Goal: Task Accomplishment & Management: Use online tool/utility

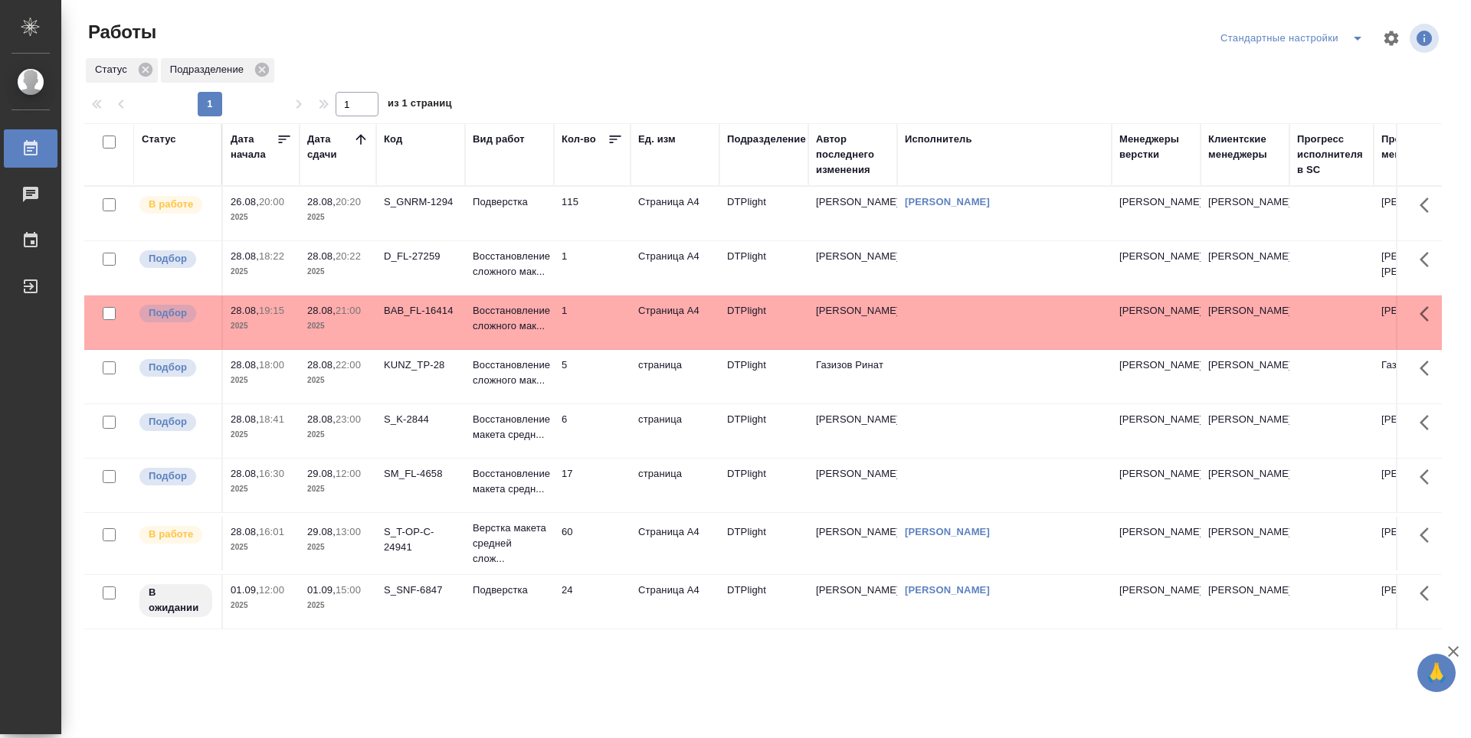
click at [625, 221] on td "115" at bounding box center [592, 214] width 77 height 54
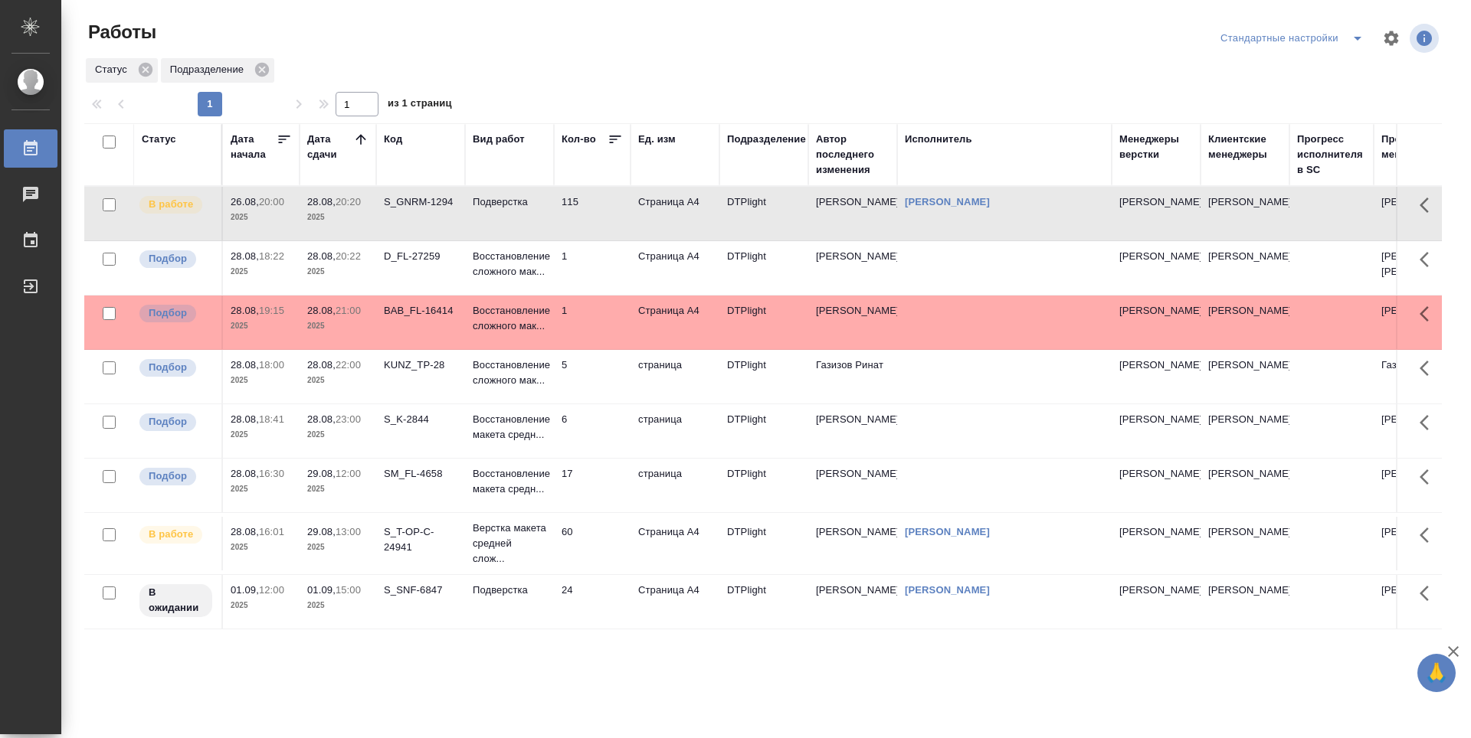
click at [353, 139] on icon at bounding box center [360, 139] width 15 height 15
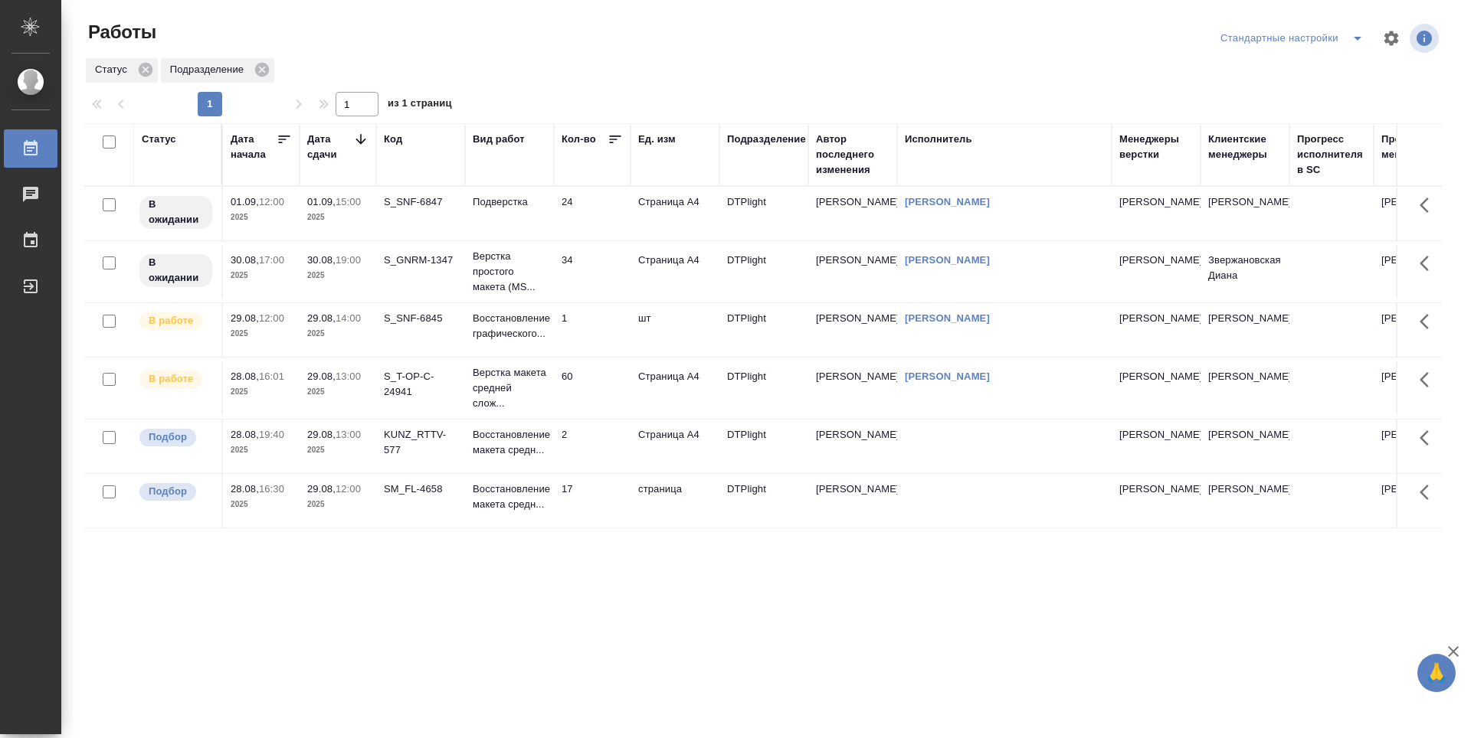
click at [362, 139] on icon at bounding box center [360, 139] width 15 height 15
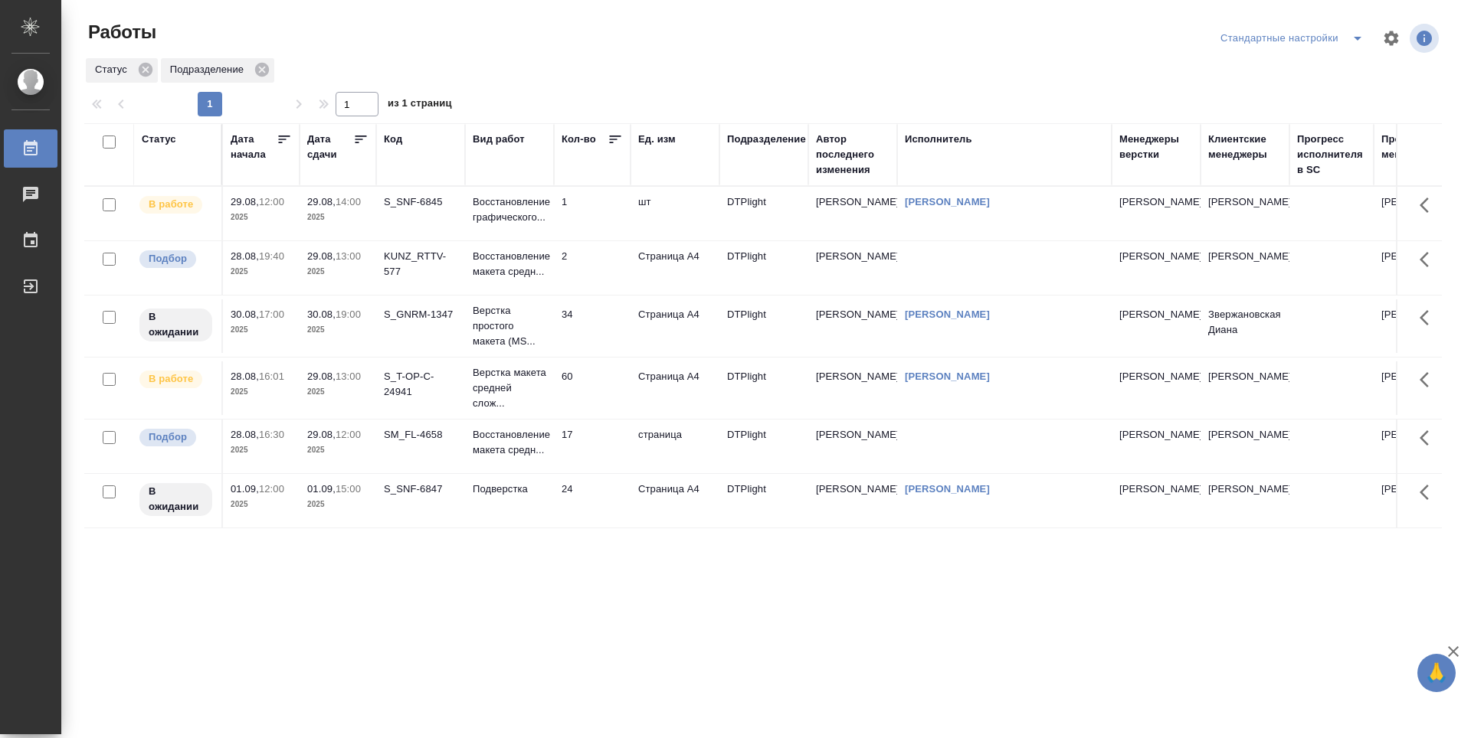
click at [362, 139] on icon at bounding box center [360, 139] width 15 height 15
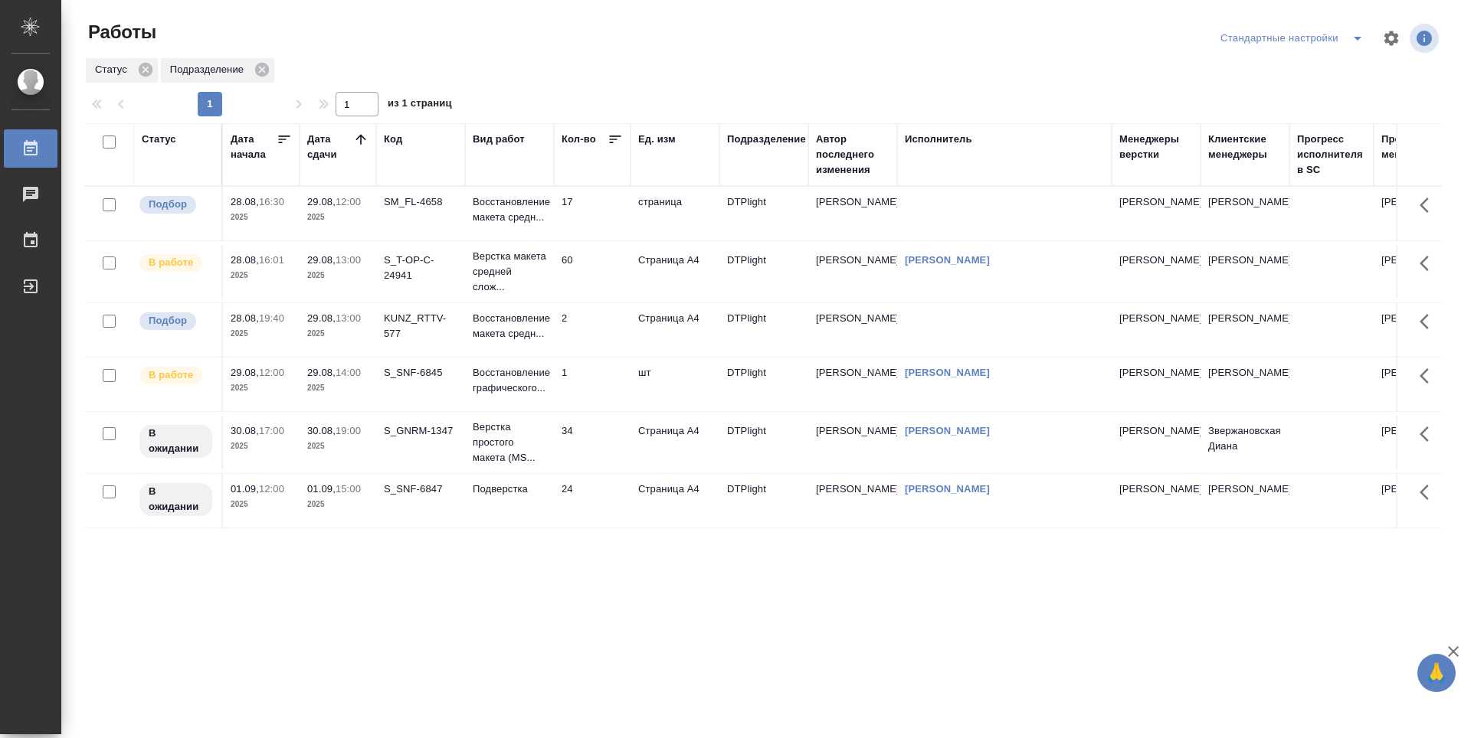
click at [593, 241] on td "60" at bounding box center [592, 214] width 77 height 54
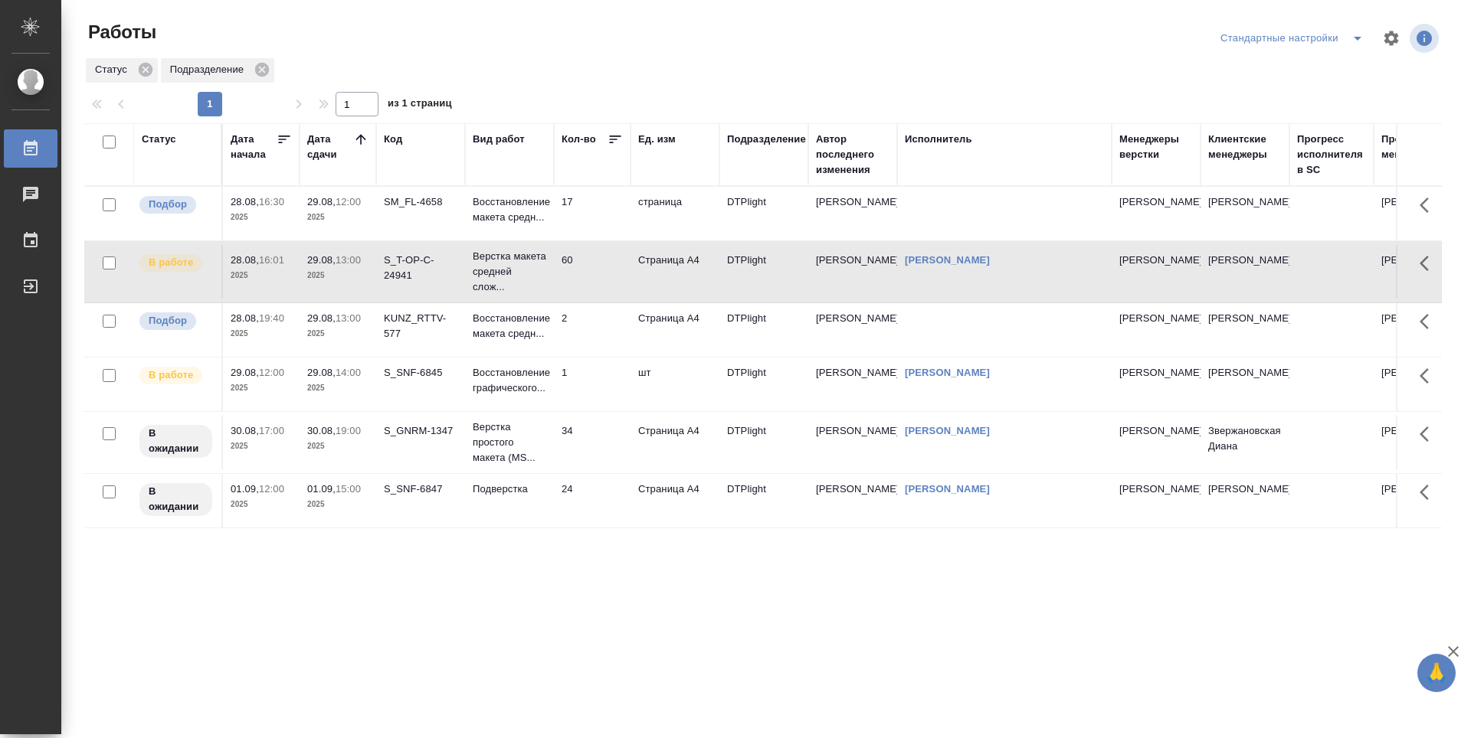
click at [584, 241] on td "1" at bounding box center [592, 214] width 77 height 54
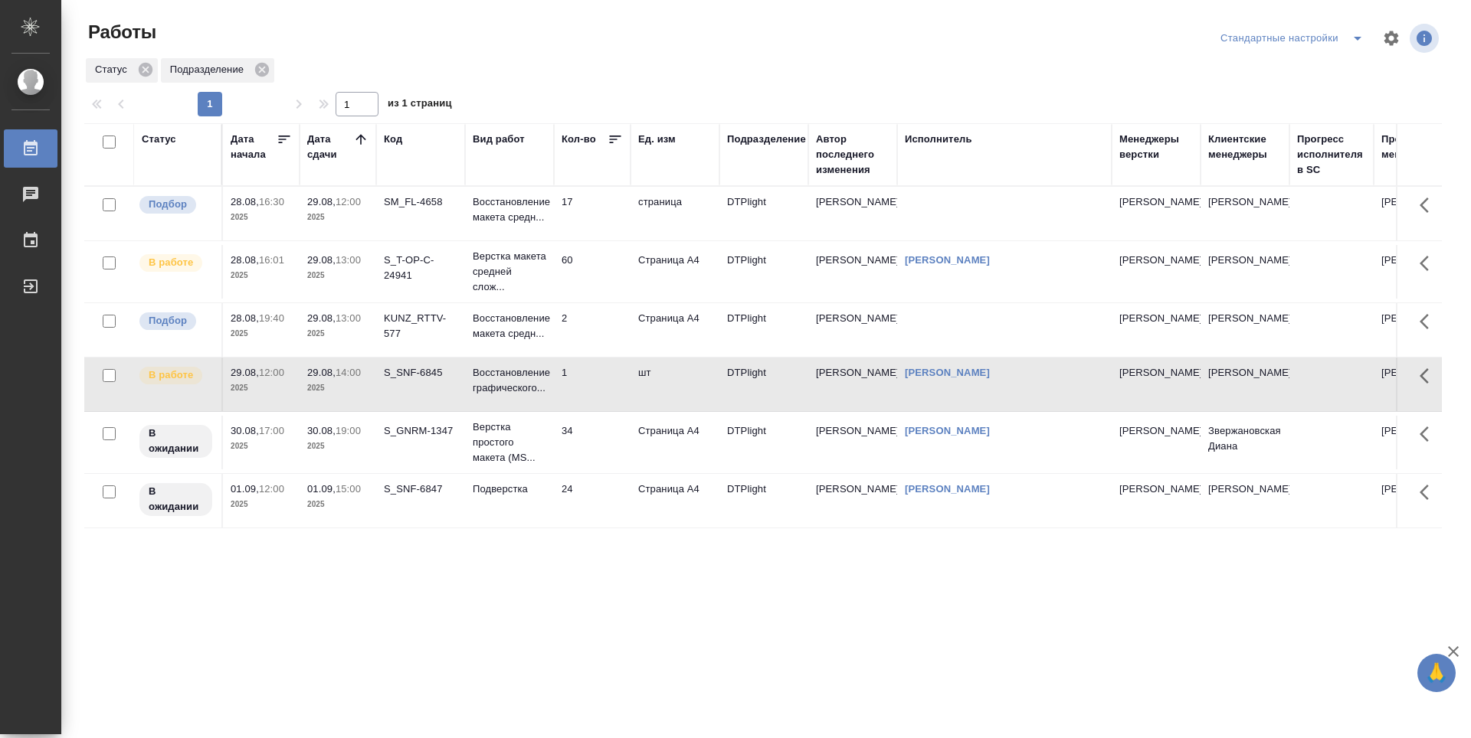
click at [591, 241] on td "34" at bounding box center [592, 214] width 77 height 54
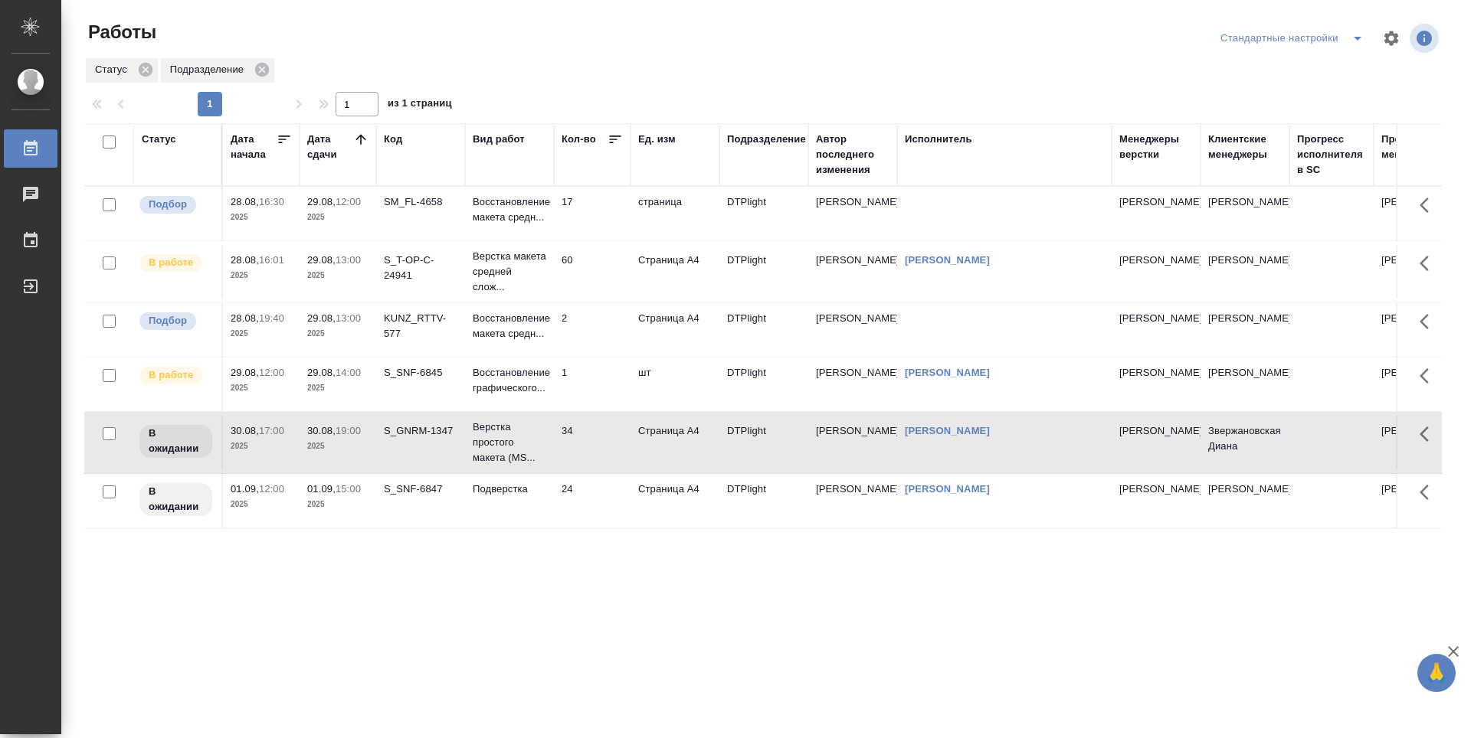
click at [600, 241] on td "1" at bounding box center [592, 214] width 77 height 54
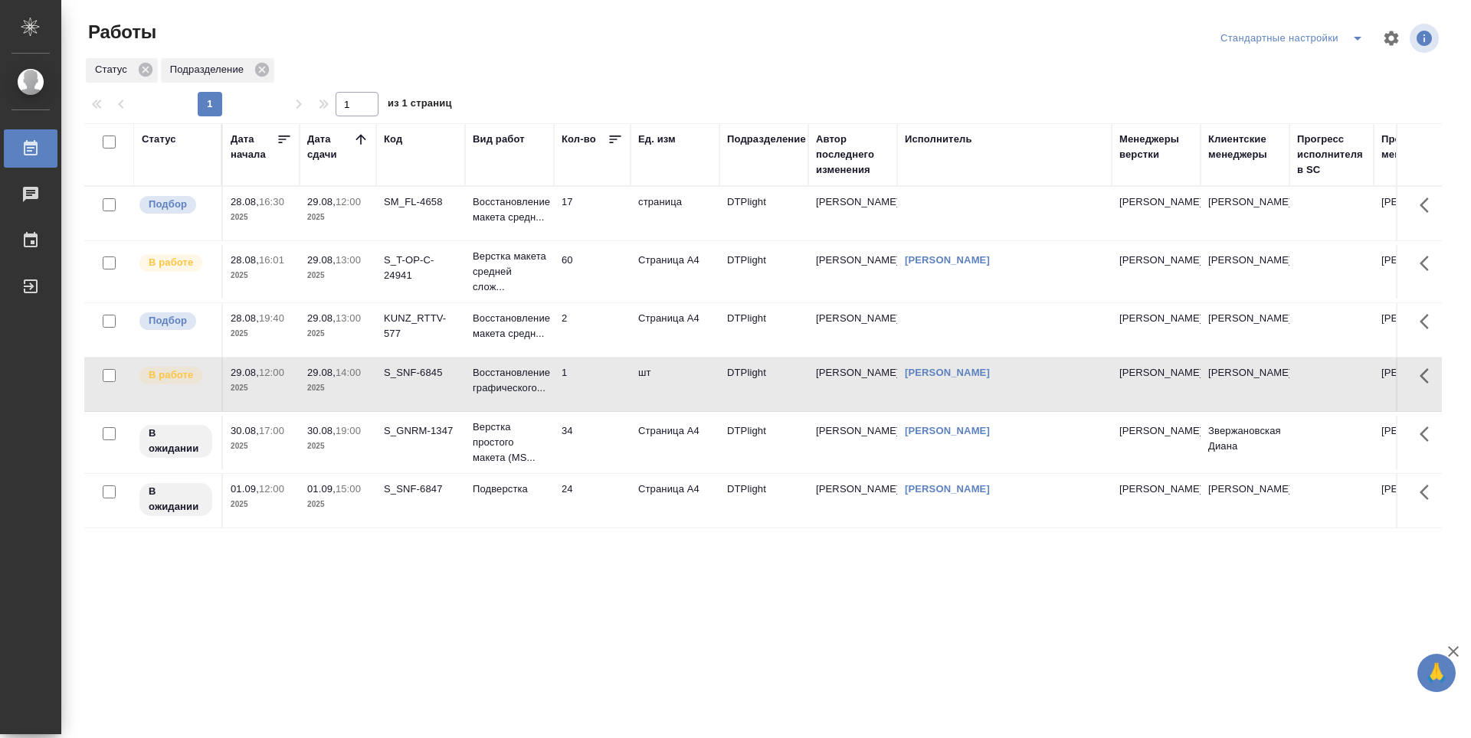
click at [600, 241] on td "1" at bounding box center [592, 214] width 77 height 54
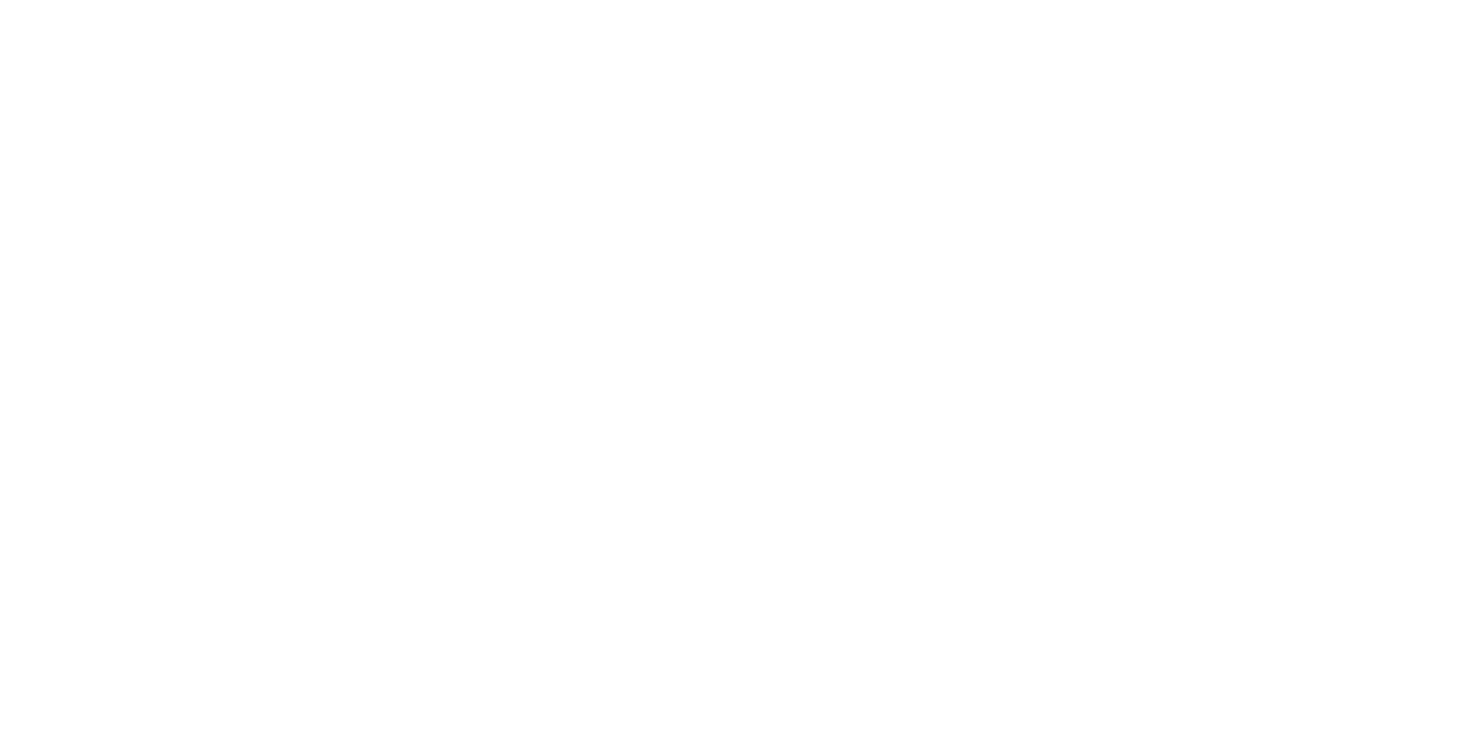
type textarea "x"
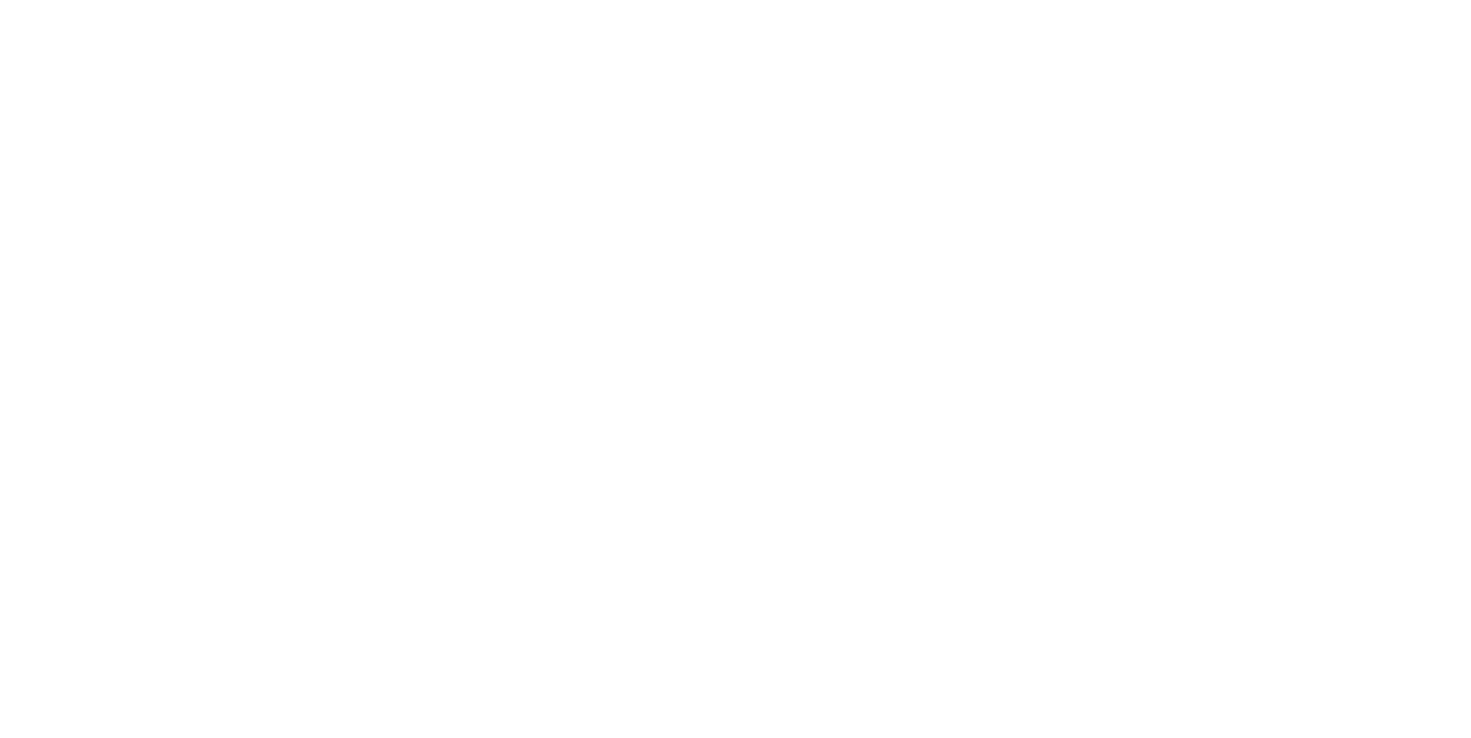
type textarea "x"
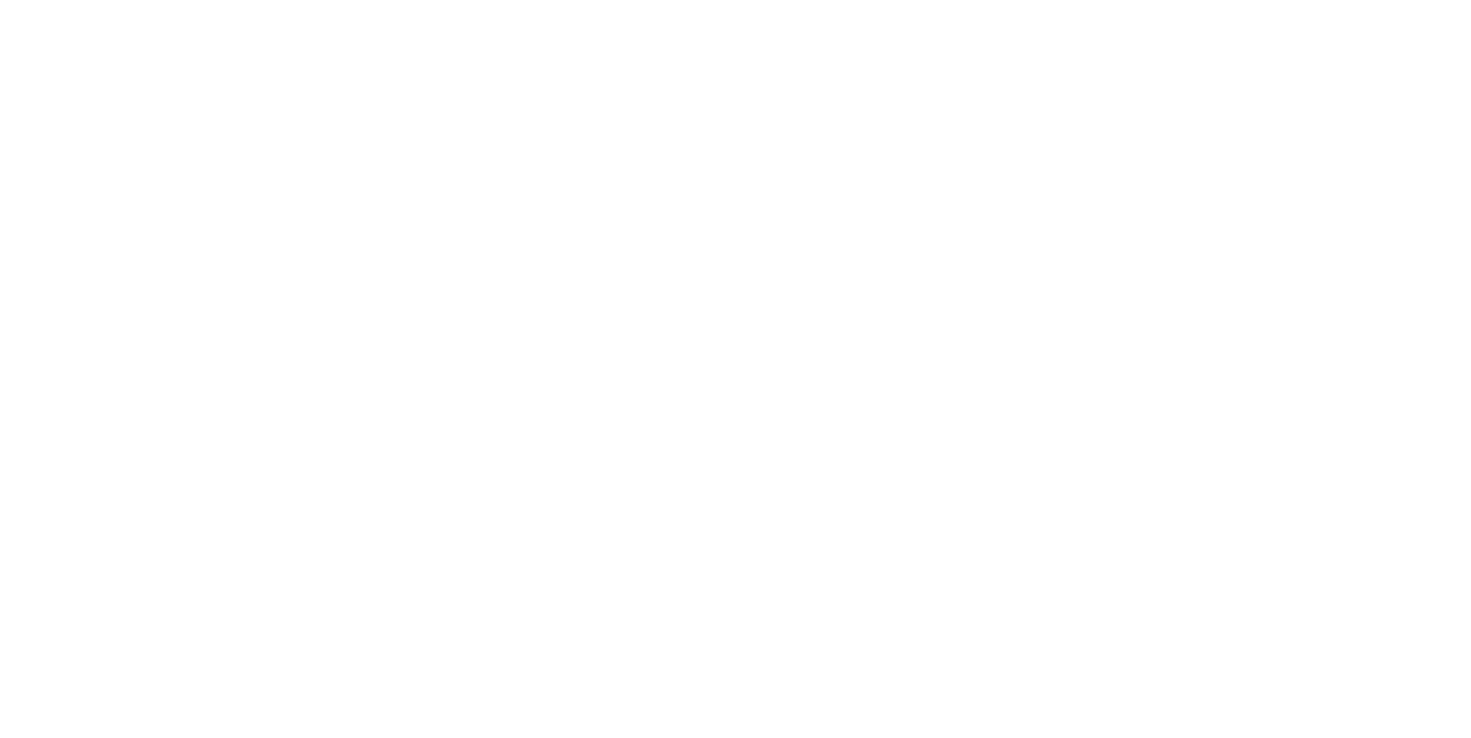
type textarea "x"
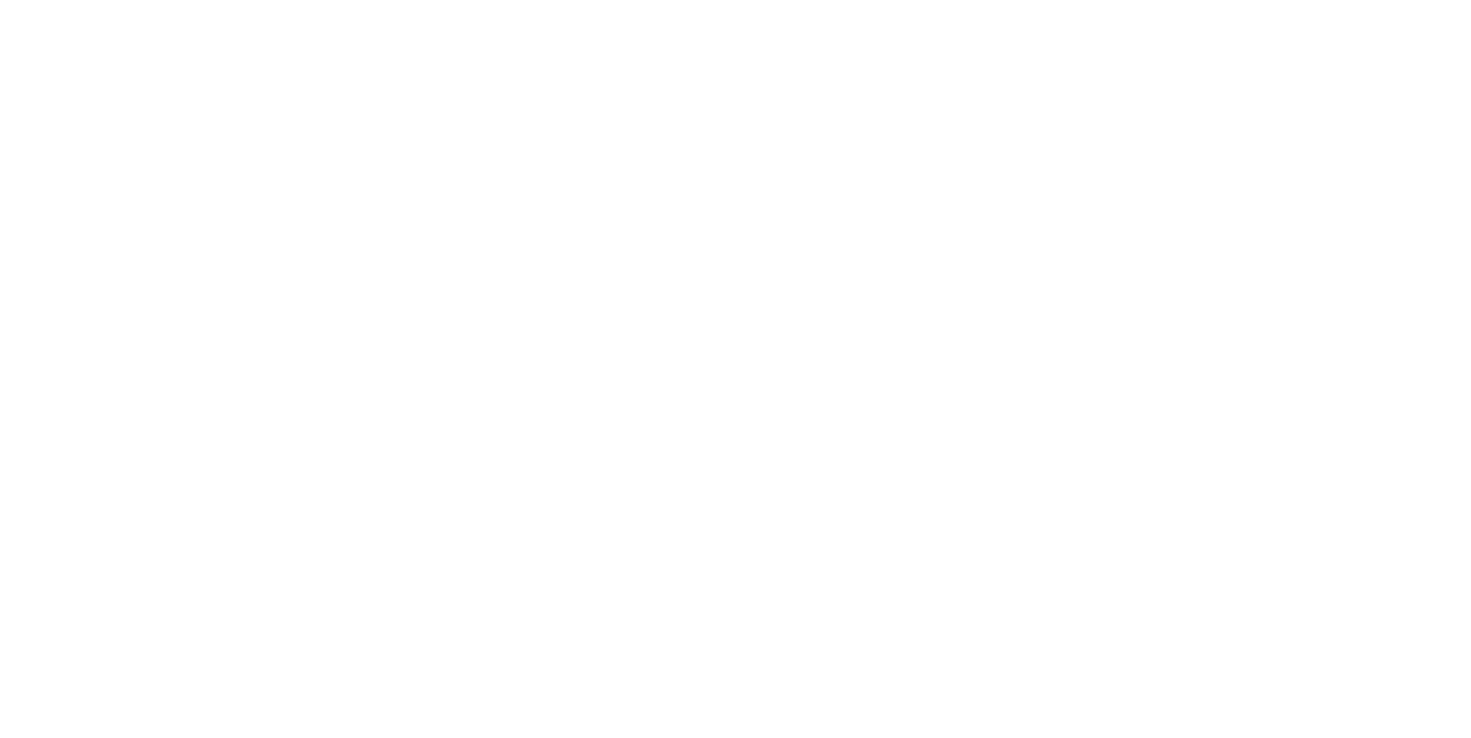
type textarea "x"
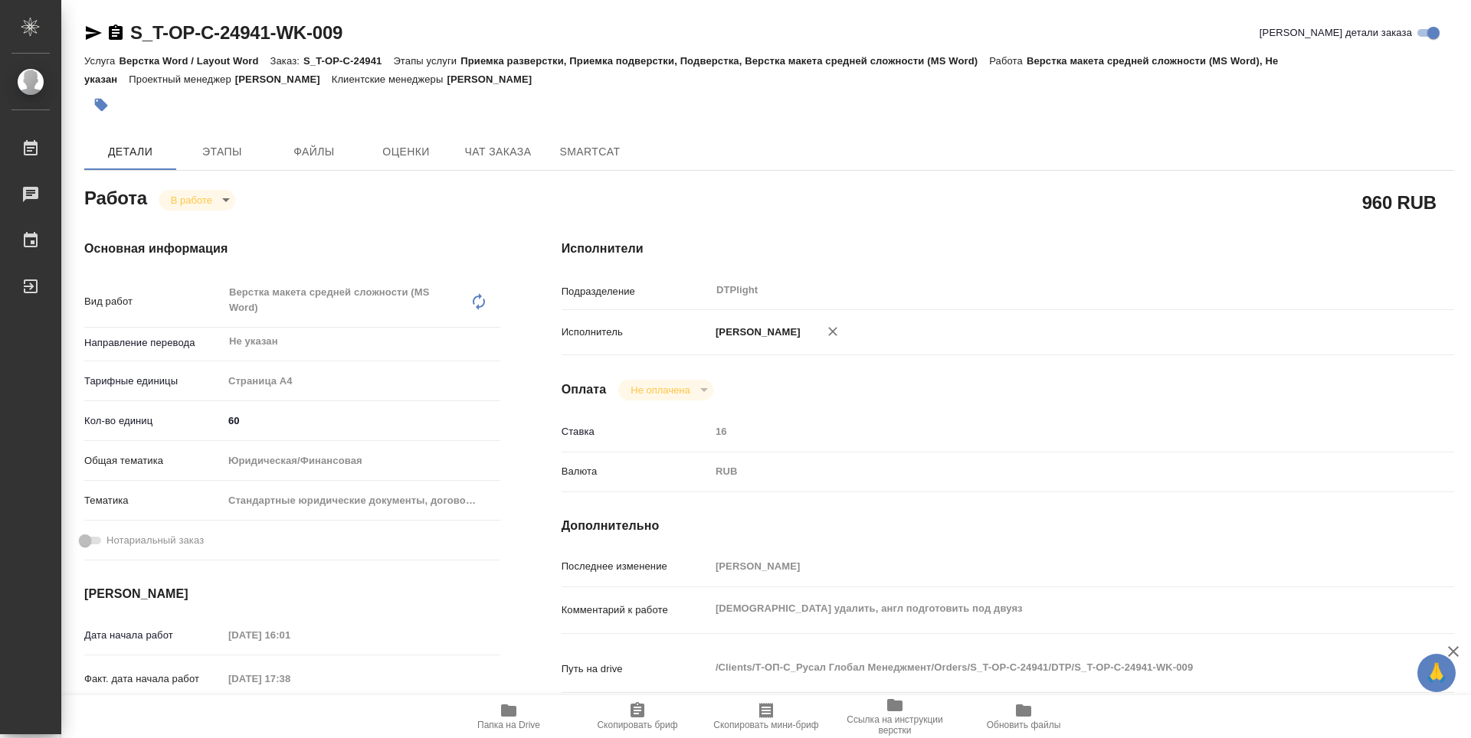
type textarea "x"
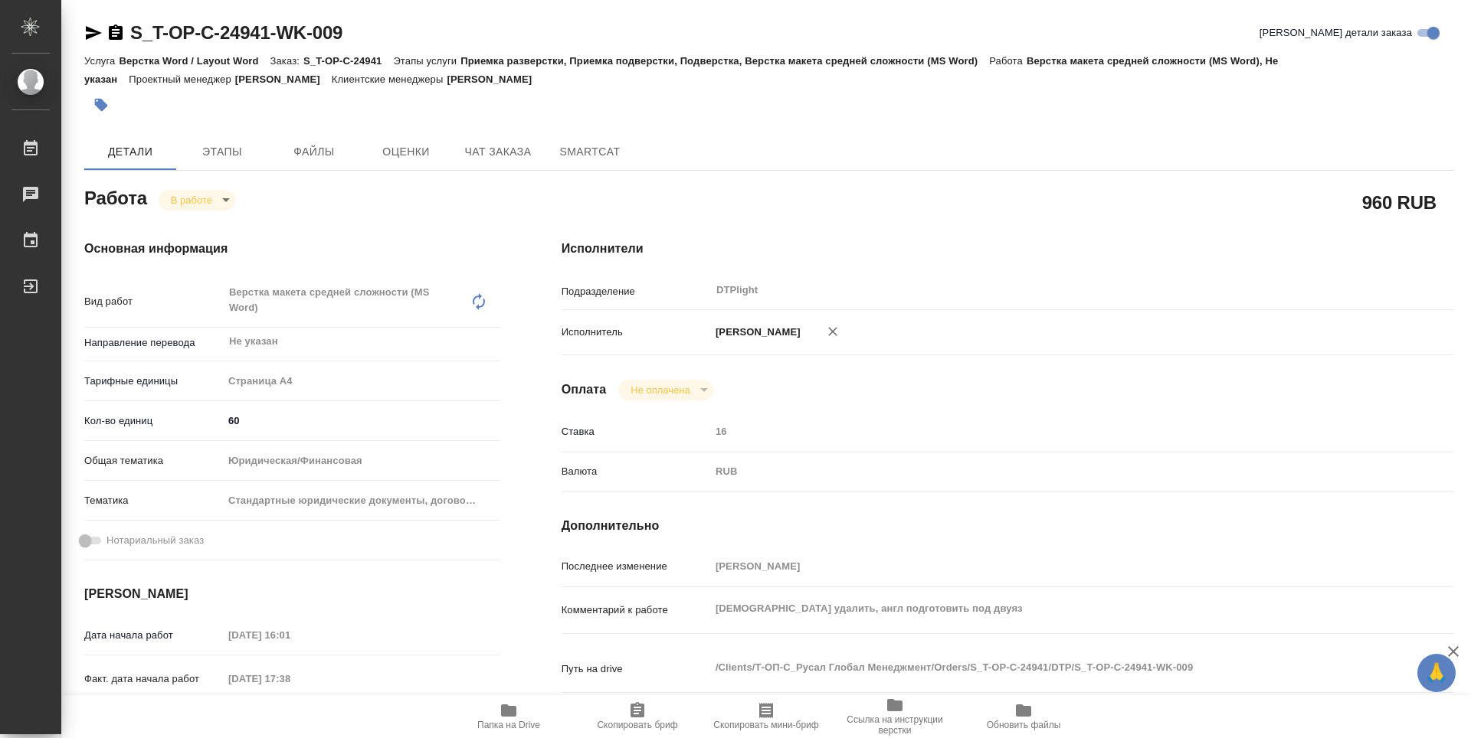
type textarea "x"
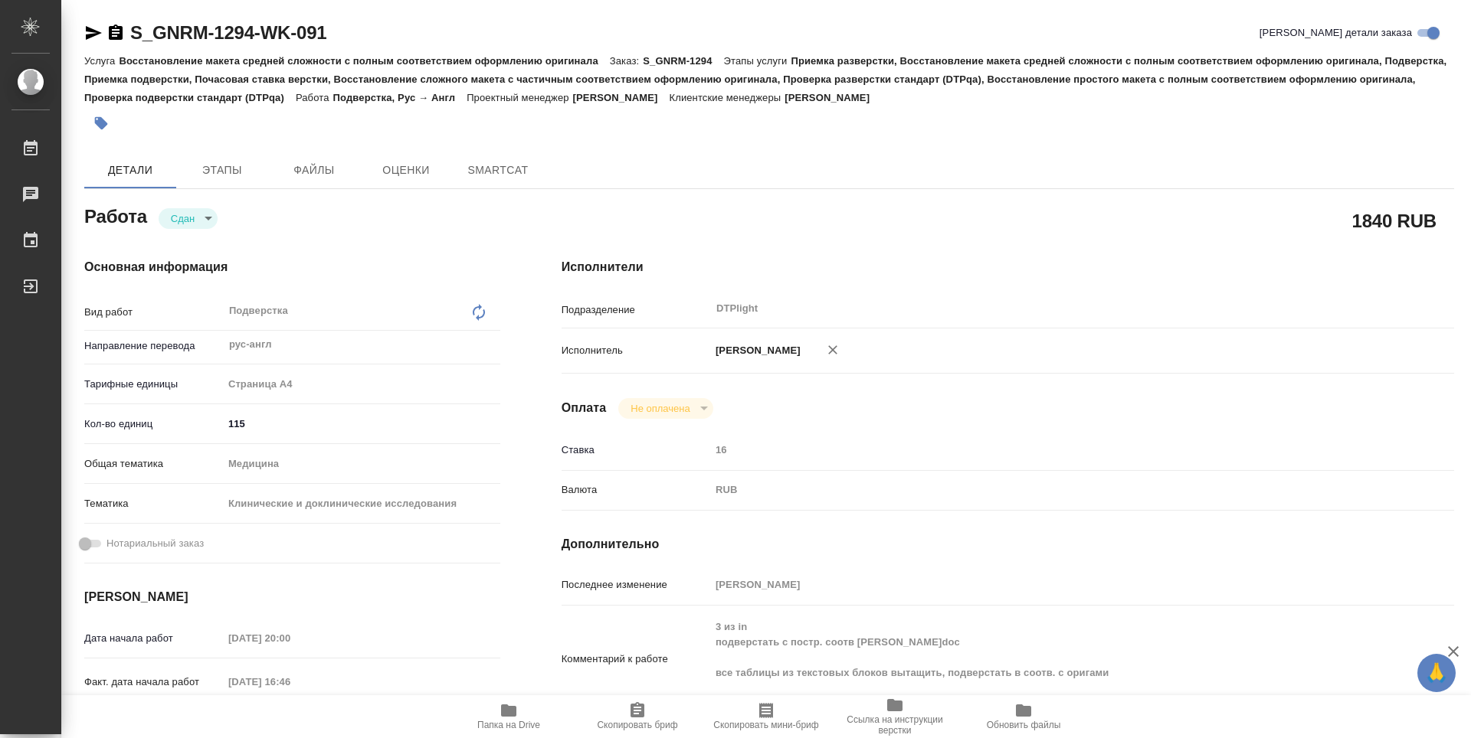
type textarea "x"
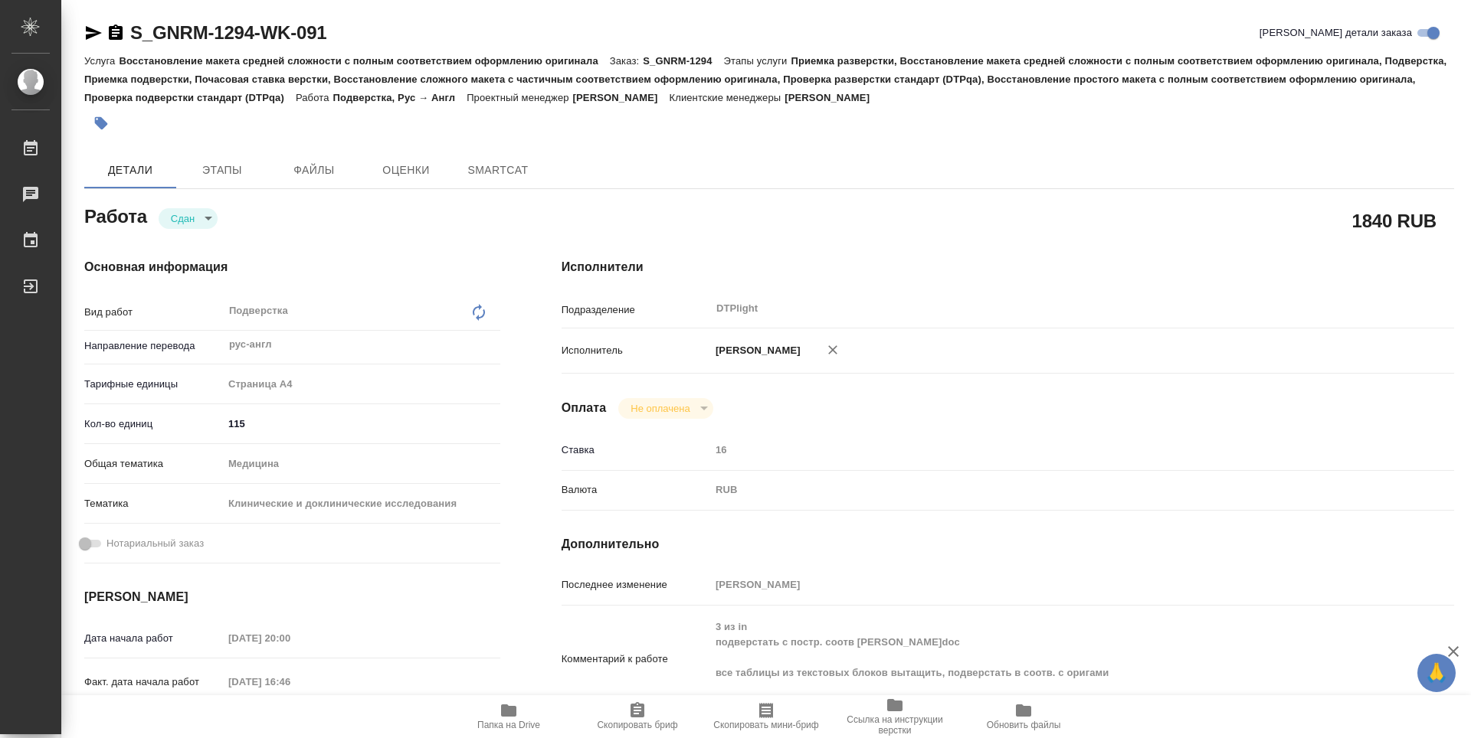
type textarea "x"
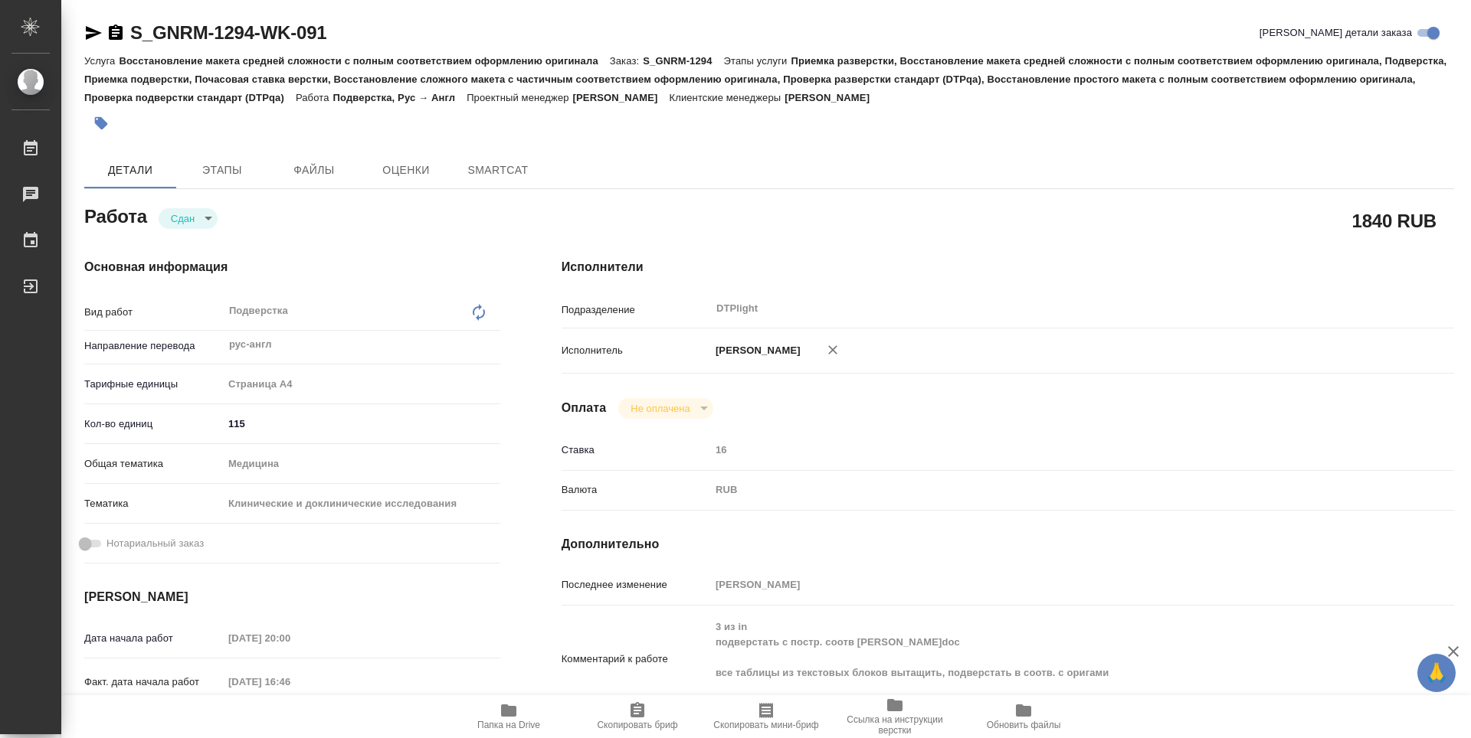
type textarea "x"
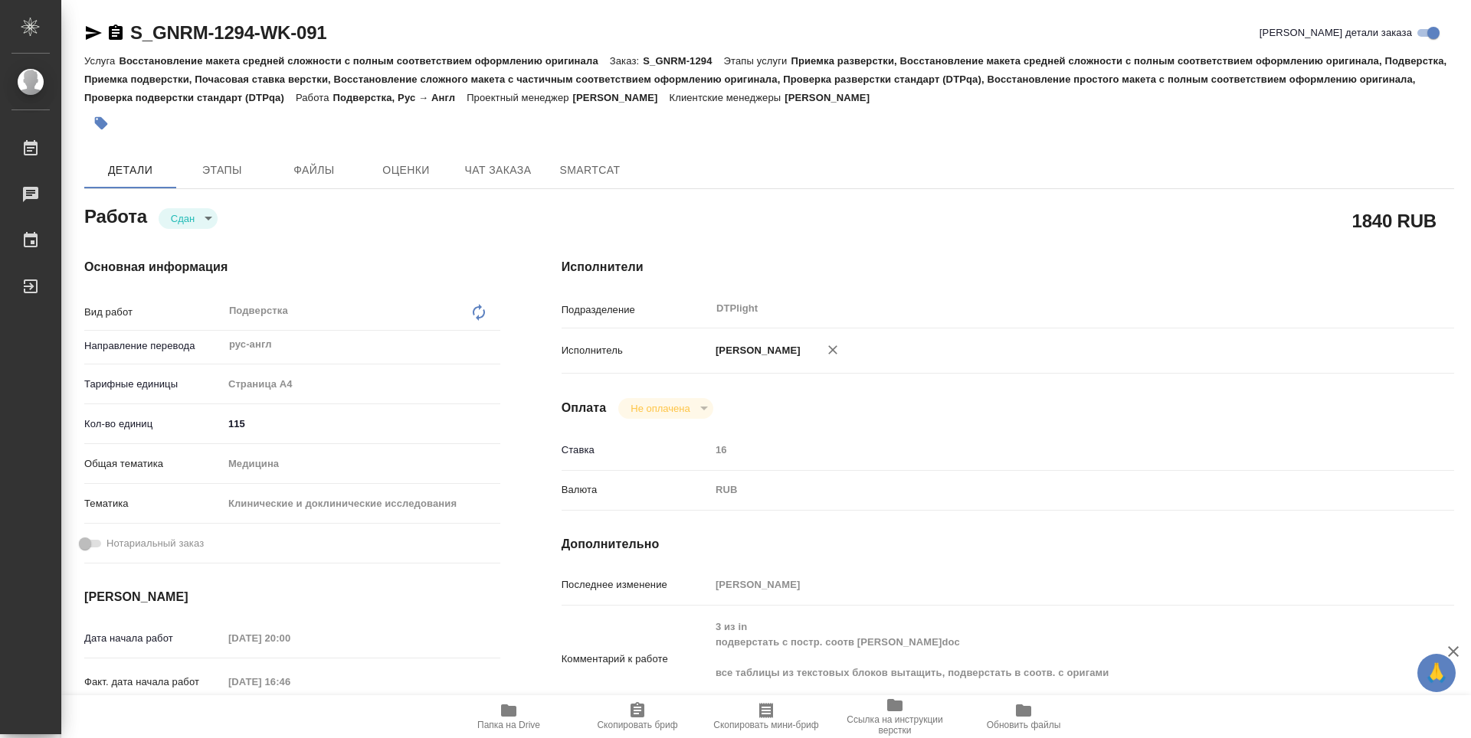
type textarea "x"
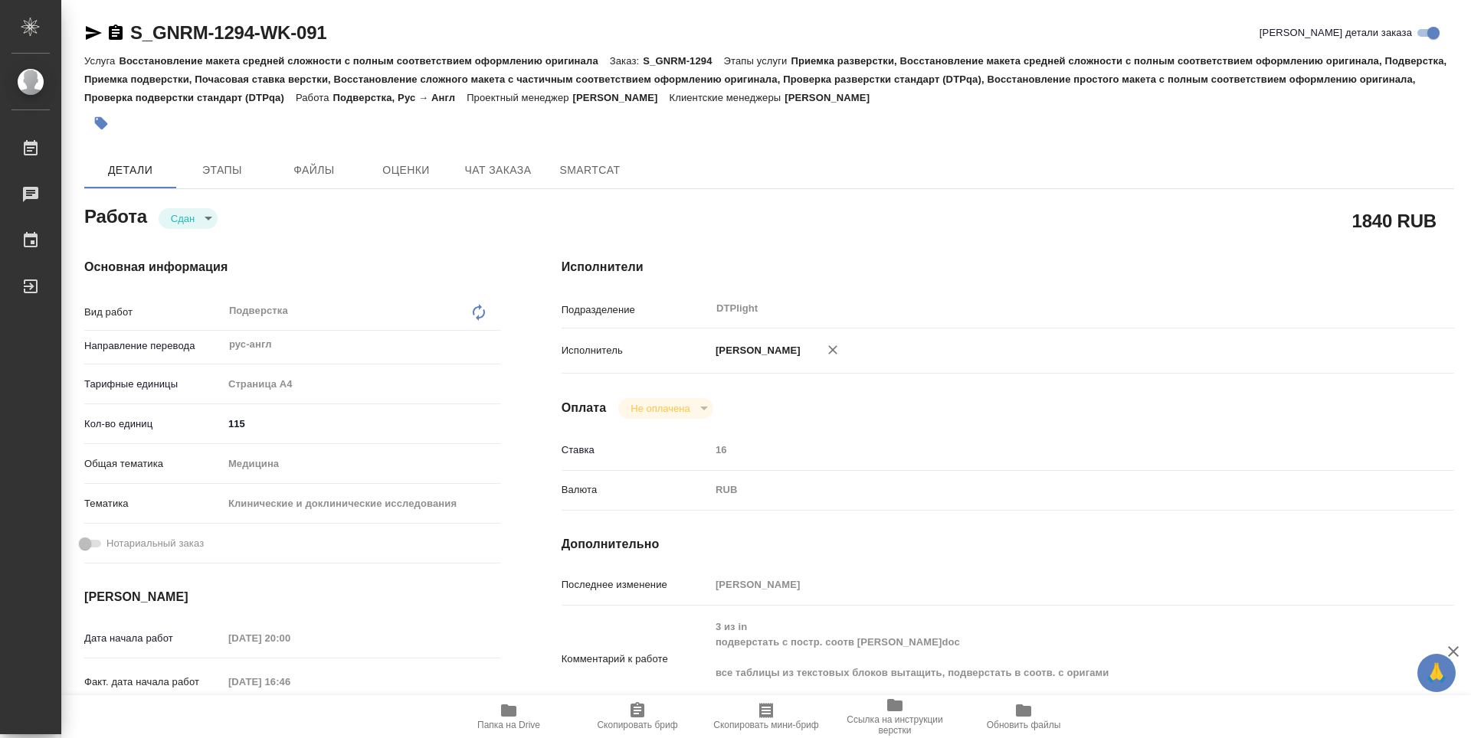
type textarea "x"
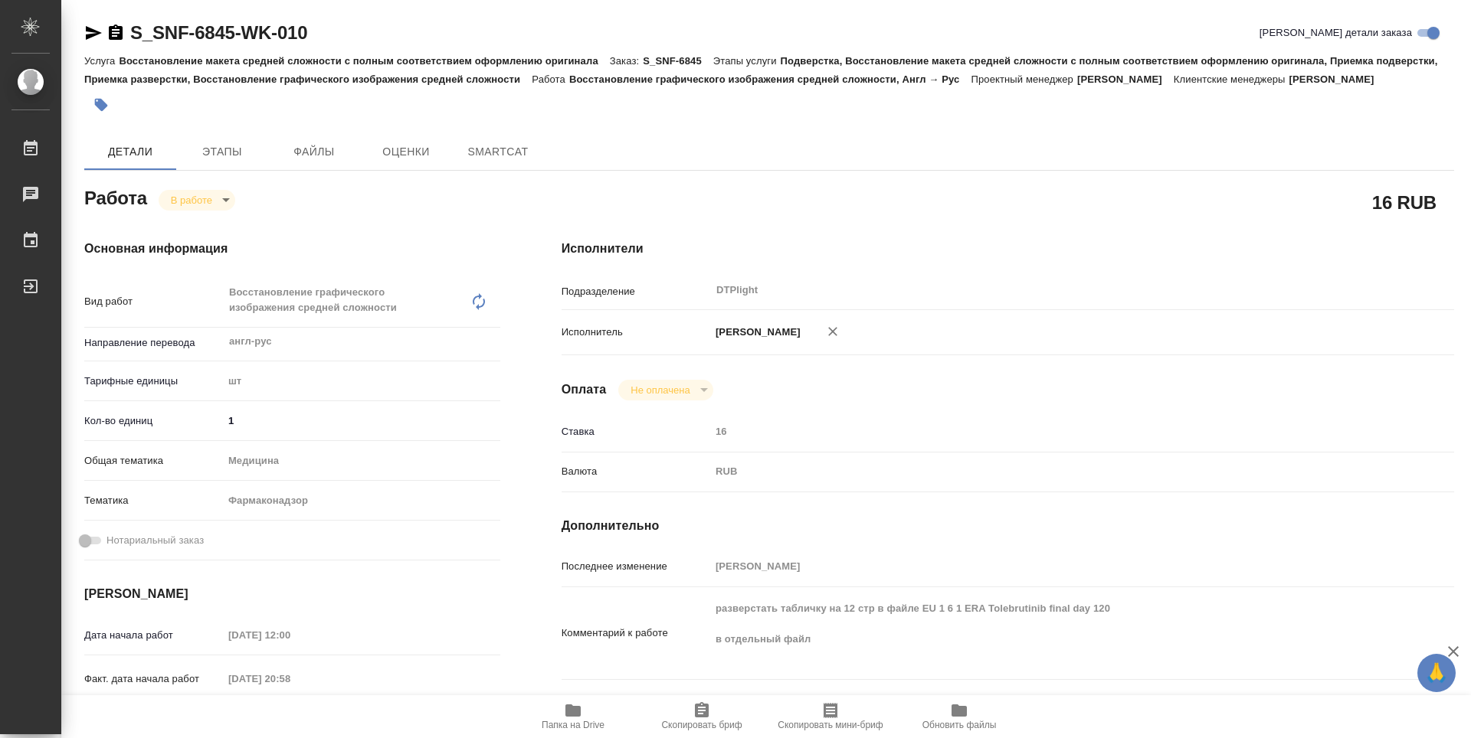
type textarea "x"
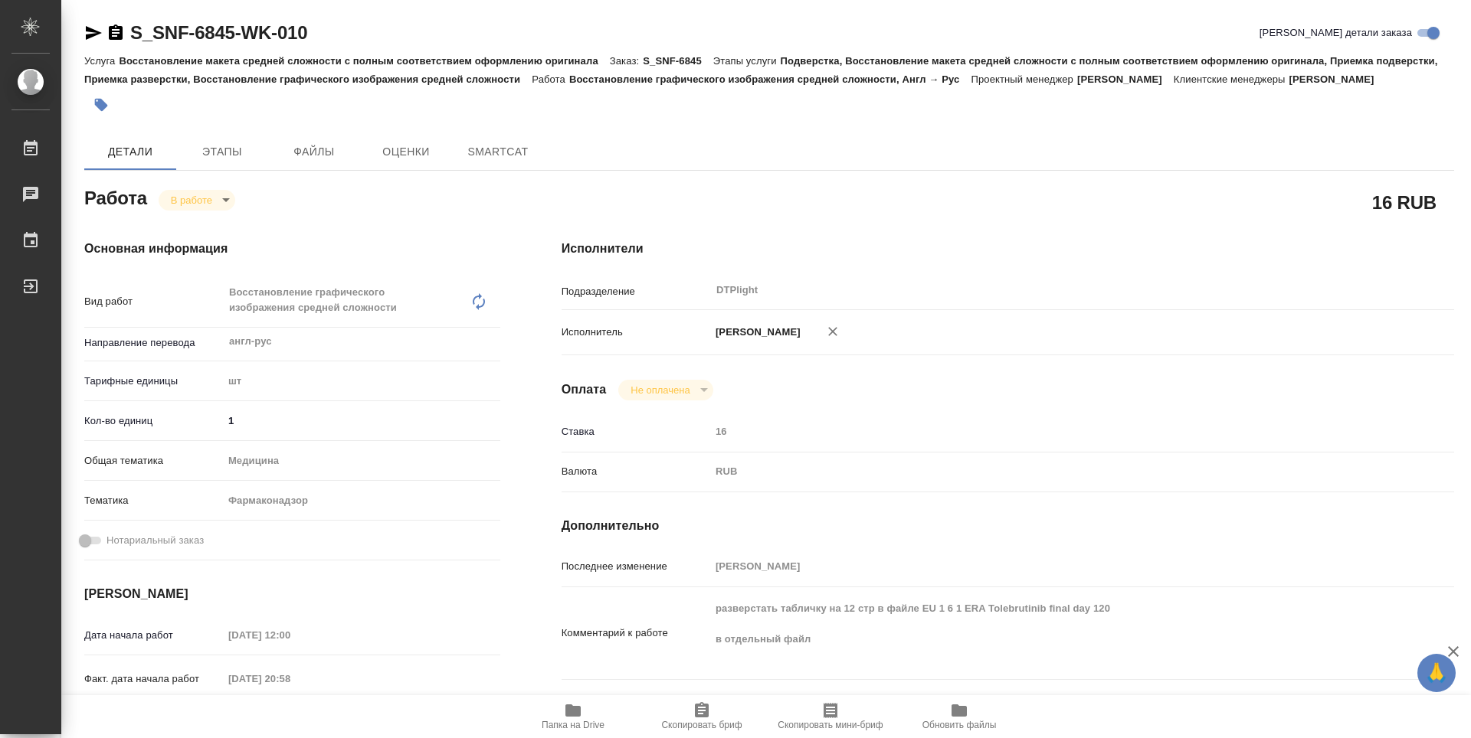
type textarea "x"
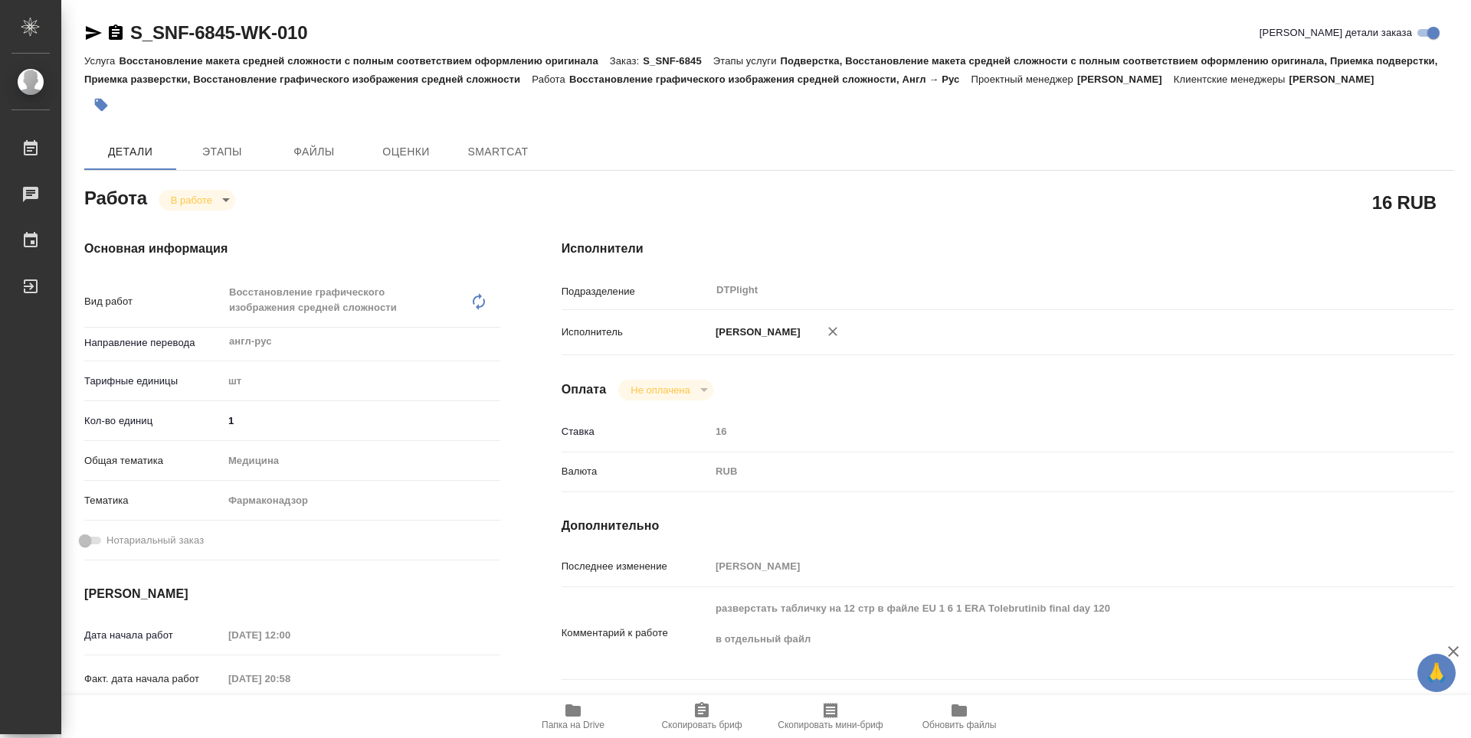
type textarea "x"
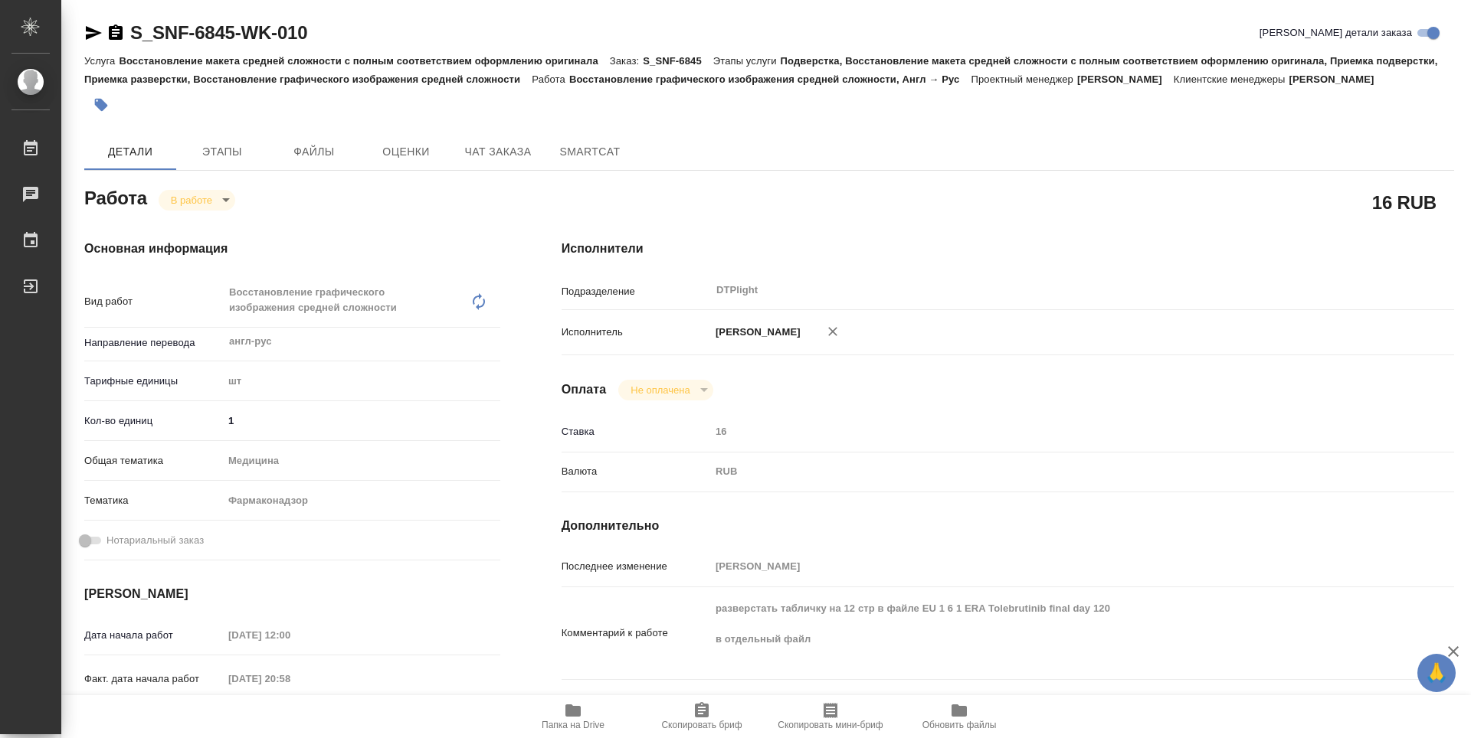
type textarea "x"
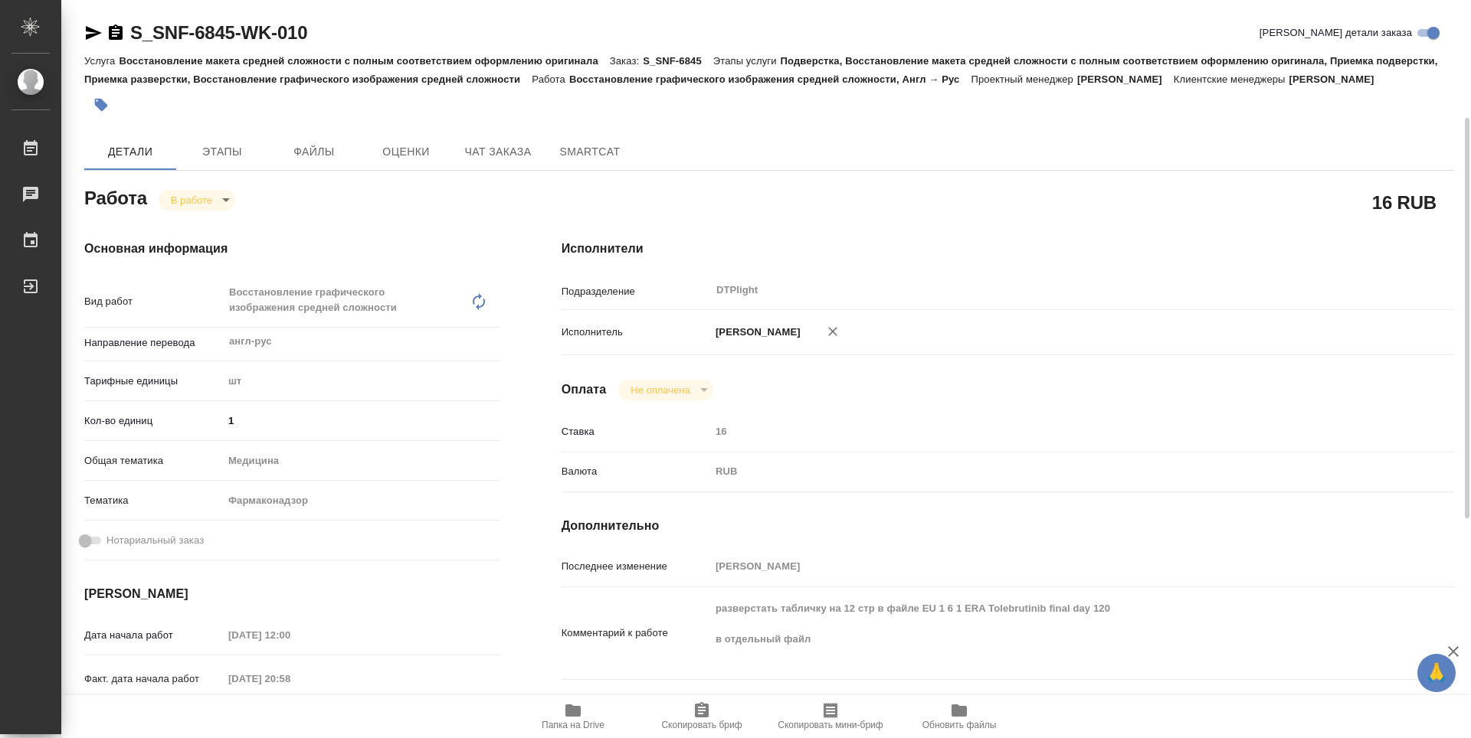
scroll to position [77, 0]
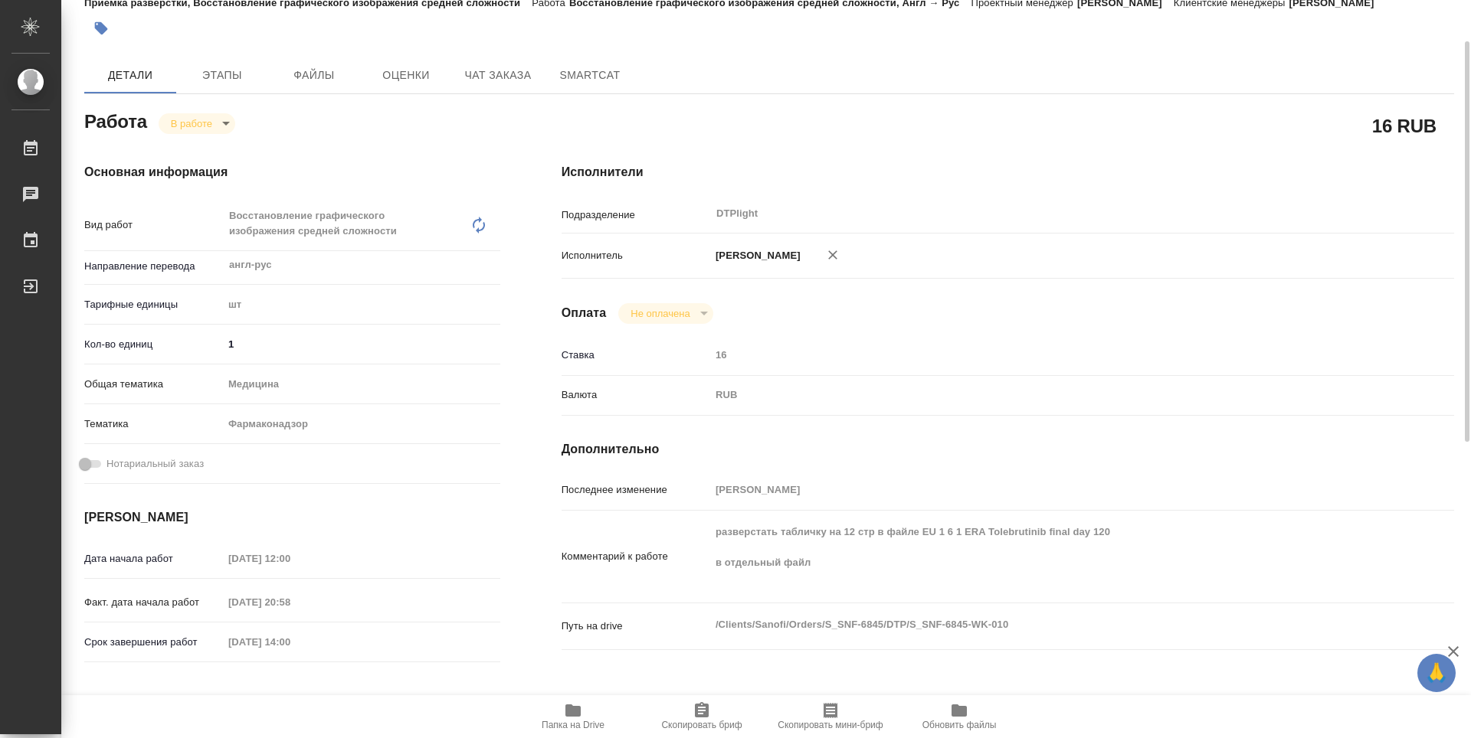
type textarea "x"
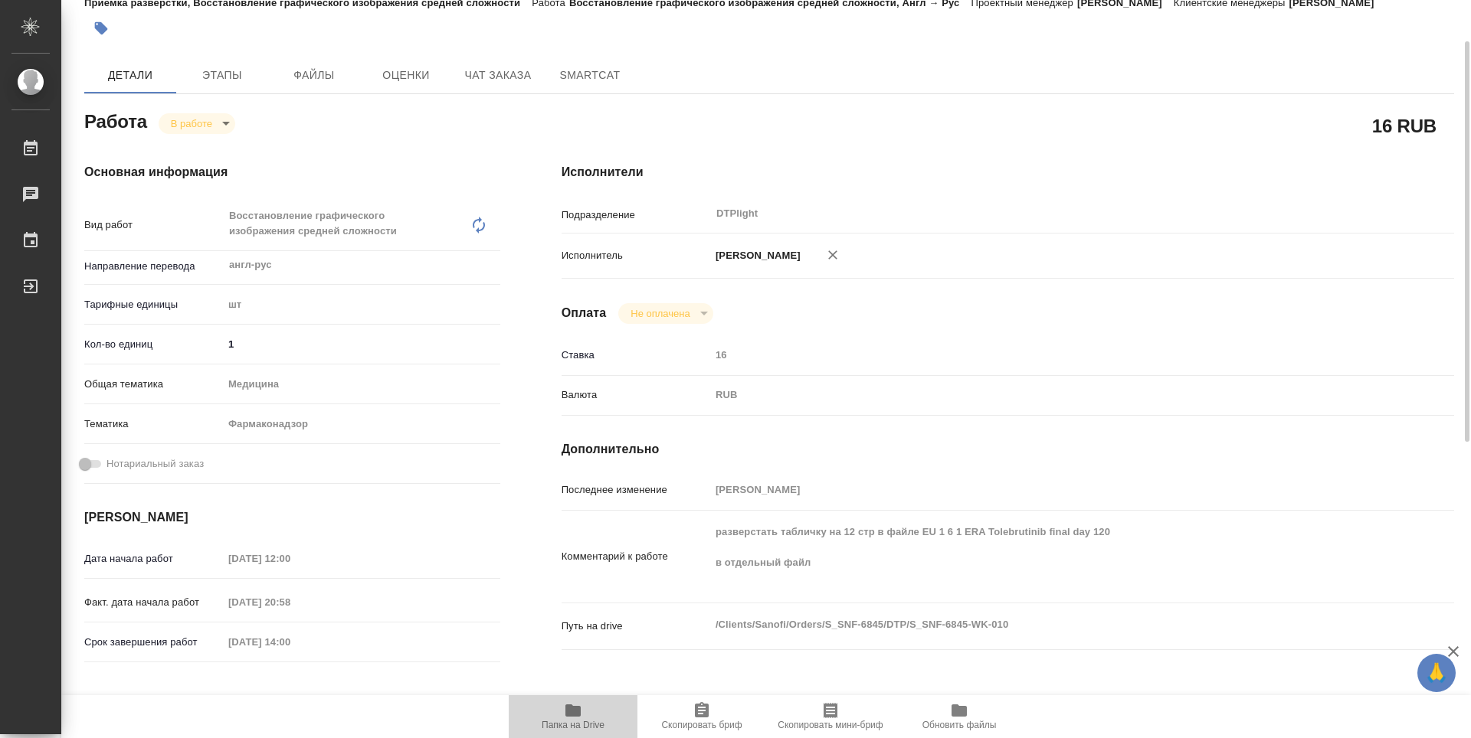
click at [572, 719] on icon "button" at bounding box center [573, 711] width 18 height 18
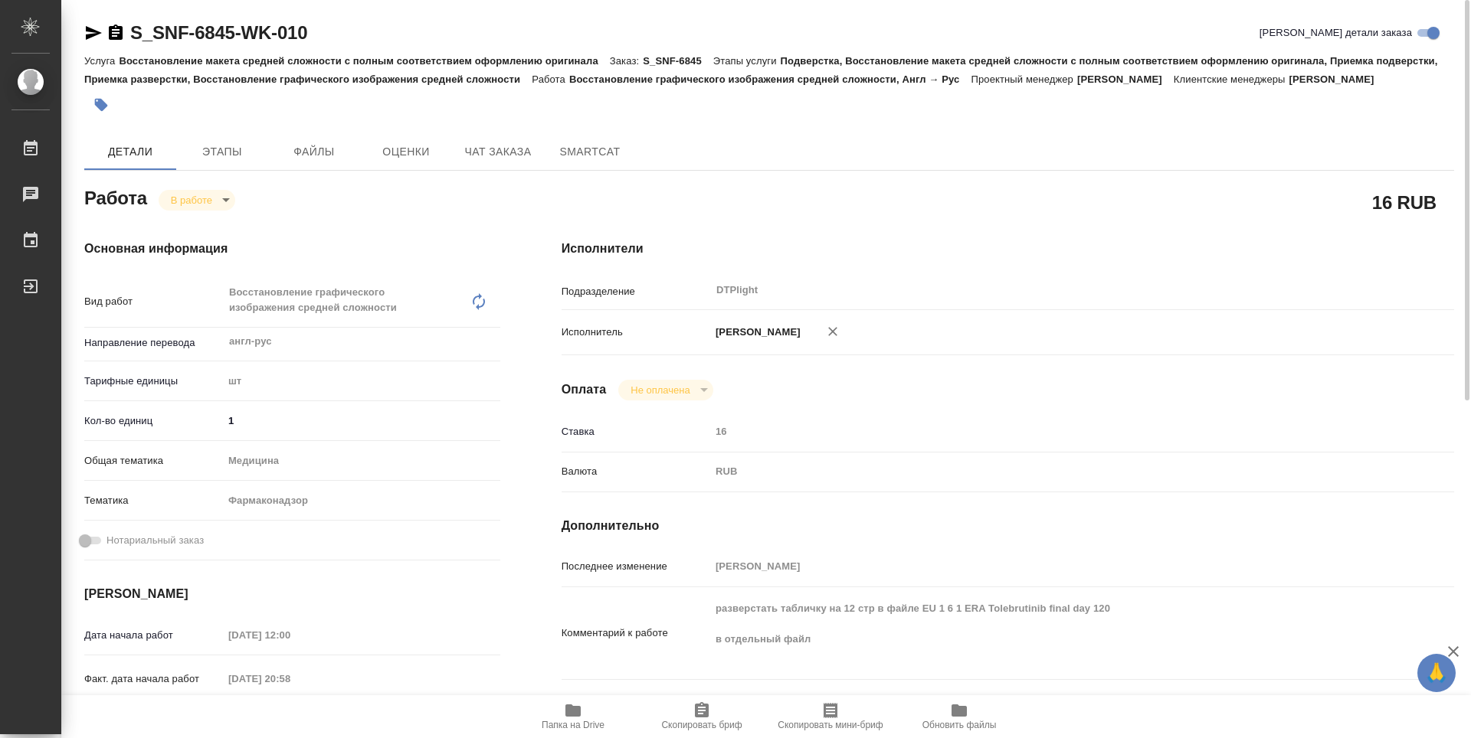
click at [121, 34] on icon "button" at bounding box center [116, 32] width 14 height 15
